Goal: Use online tool/utility

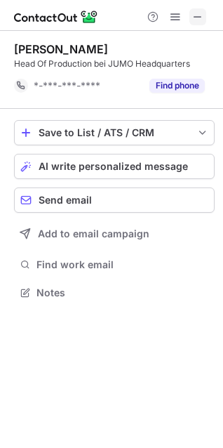
scroll to position [283, 223]
click at [196, 14] on span at bounding box center [197, 16] width 11 height 11
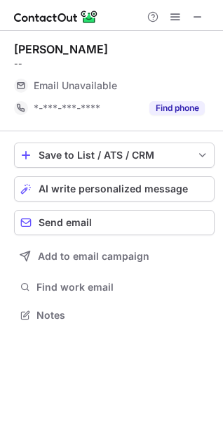
scroll to position [305, 223]
